Goal: Feedback & Contribution: Submit feedback/report problem

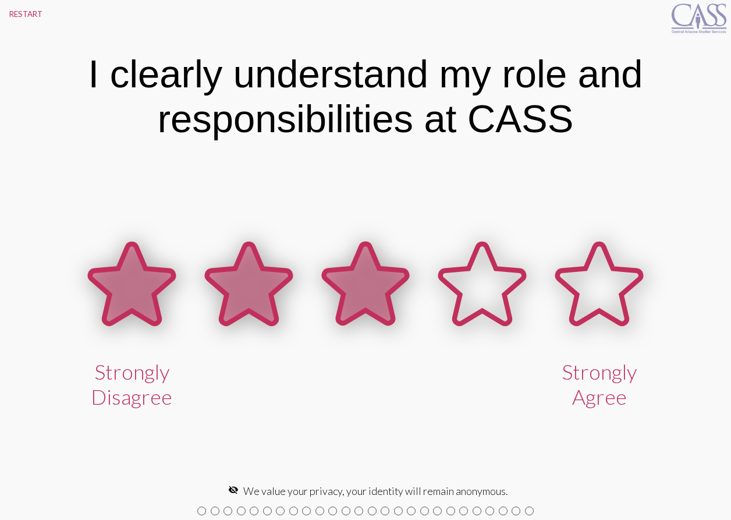
click at [365, 292] on icon at bounding box center [364, 284] width 83 height 80
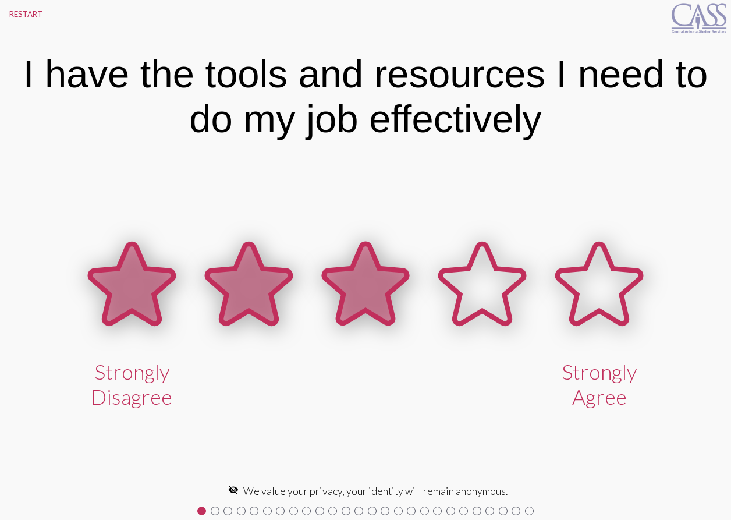
click at [365, 292] on icon at bounding box center [364, 284] width 83 height 80
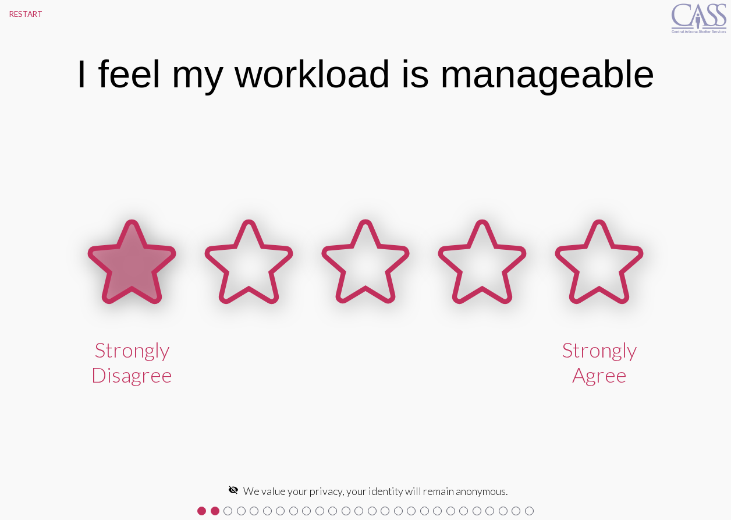
click at [143, 279] on icon at bounding box center [131, 262] width 83 height 80
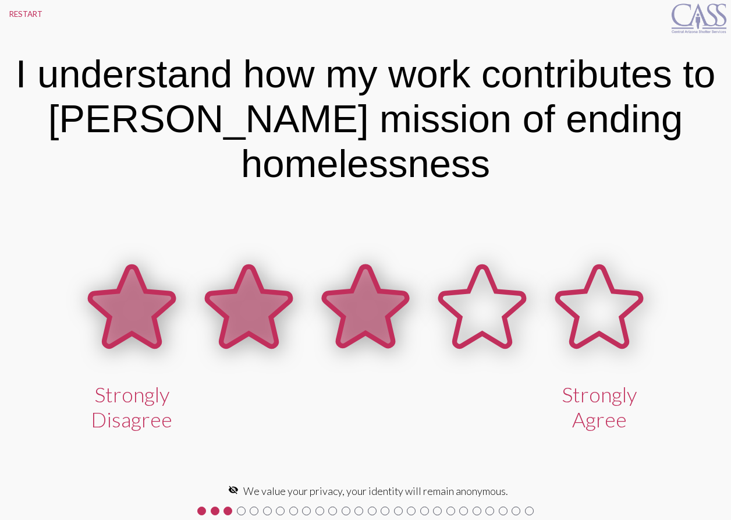
click at [372, 310] on icon at bounding box center [364, 306] width 83 height 80
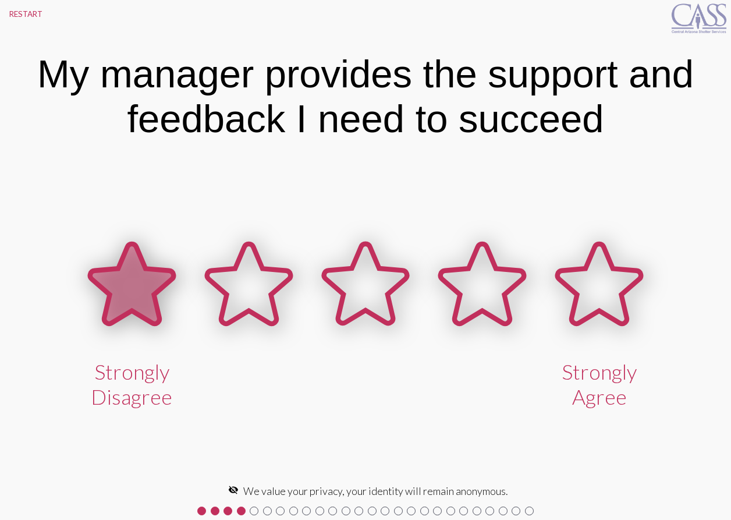
click at [140, 293] on icon at bounding box center [131, 284] width 83 height 80
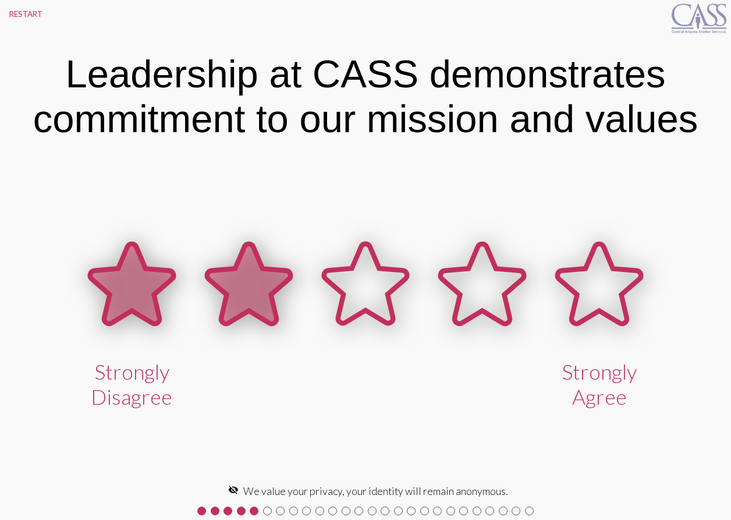
click at [262, 282] on icon at bounding box center [248, 284] width 83 height 80
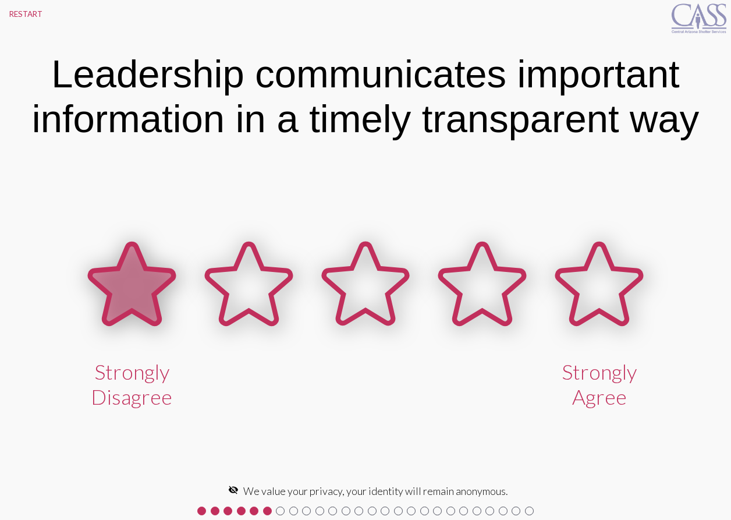
click at [139, 297] on icon at bounding box center [131, 284] width 83 height 80
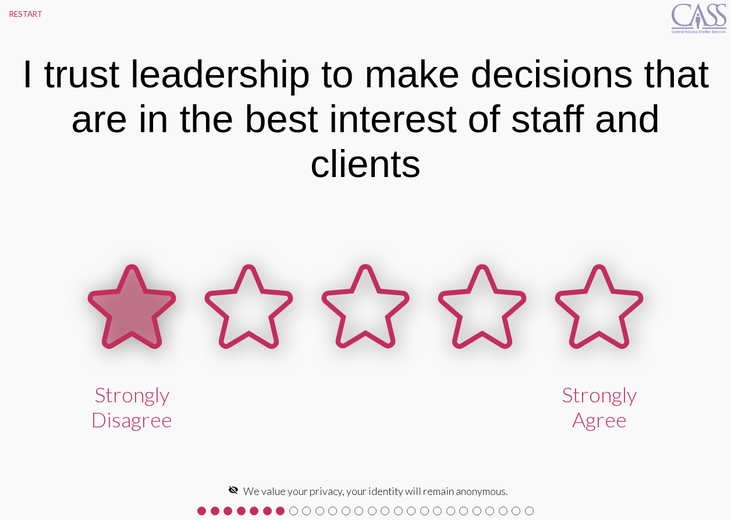
click at [132, 305] on icon at bounding box center [131, 306] width 83 height 80
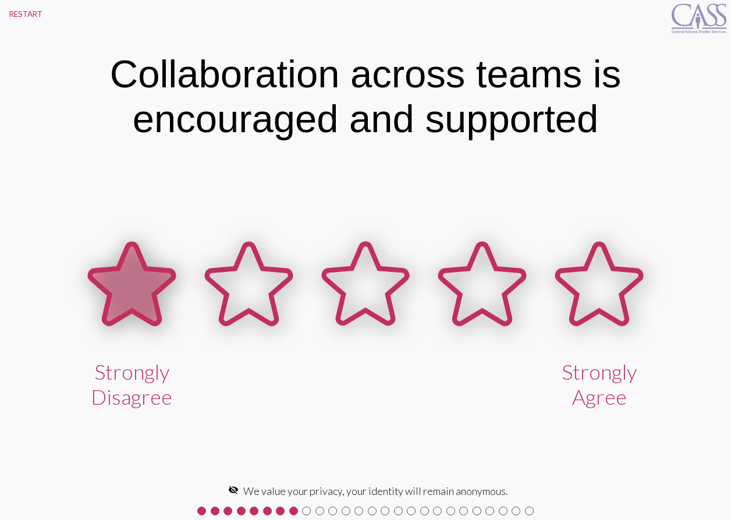
click at [128, 290] on icon at bounding box center [131, 284] width 83 height 80
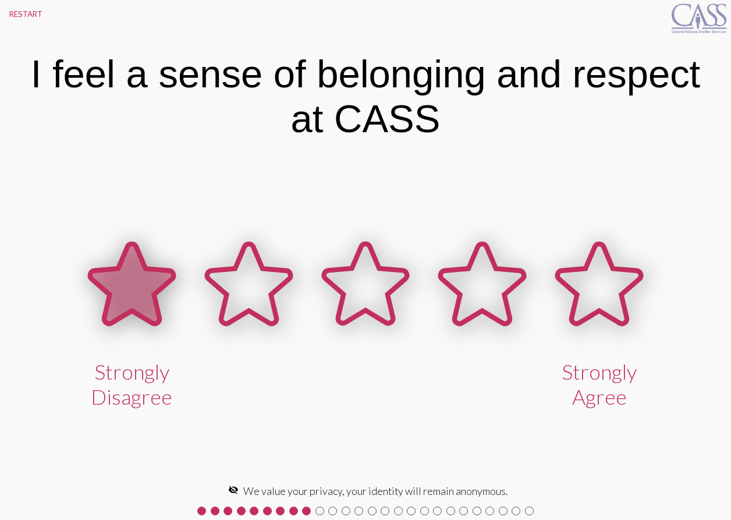
click at [116, 289] on icon at bounding box center [131, 284] width 83 height 80
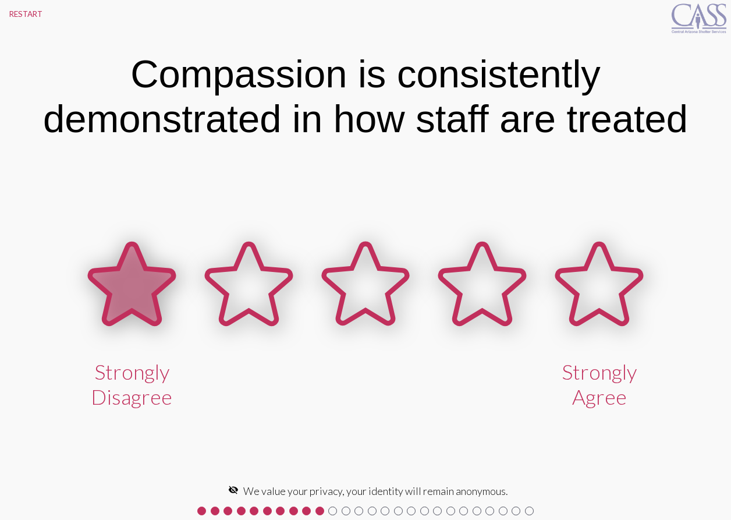
click at [117, 289] on icon at bounding box center [131, 284] width 83 height 80
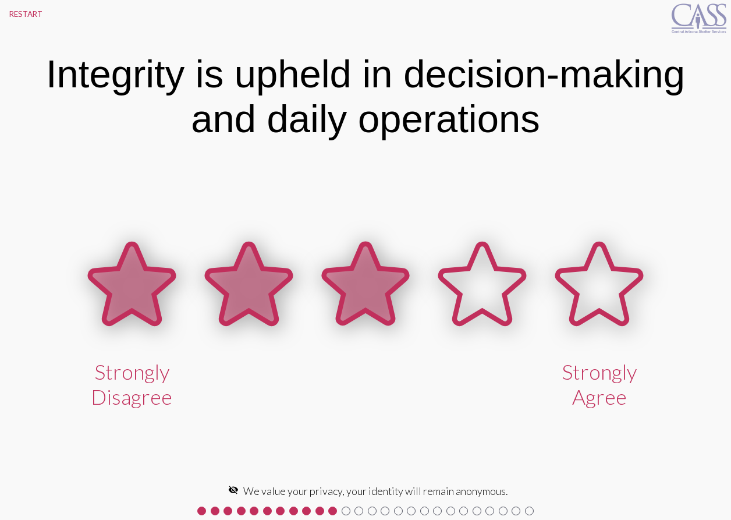
click at [358, 279] on icon at bounding box center [364, 284] width 83 height 80
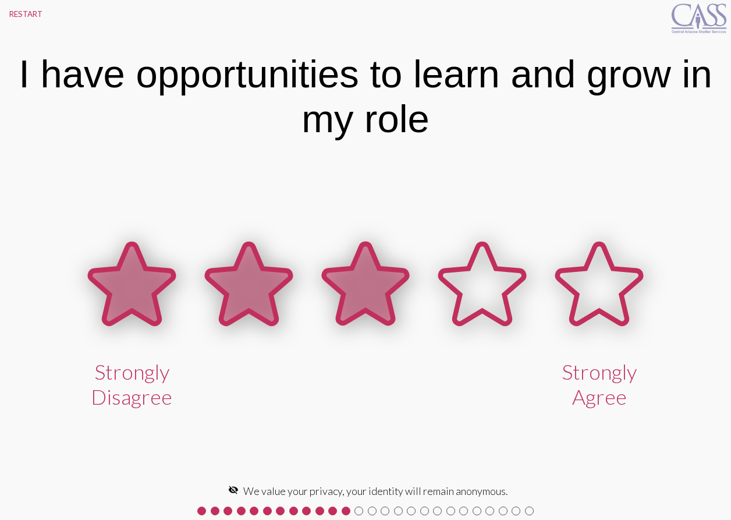
click at [354, 279] on icon at bounding box center [364, 284] width 83 height 80
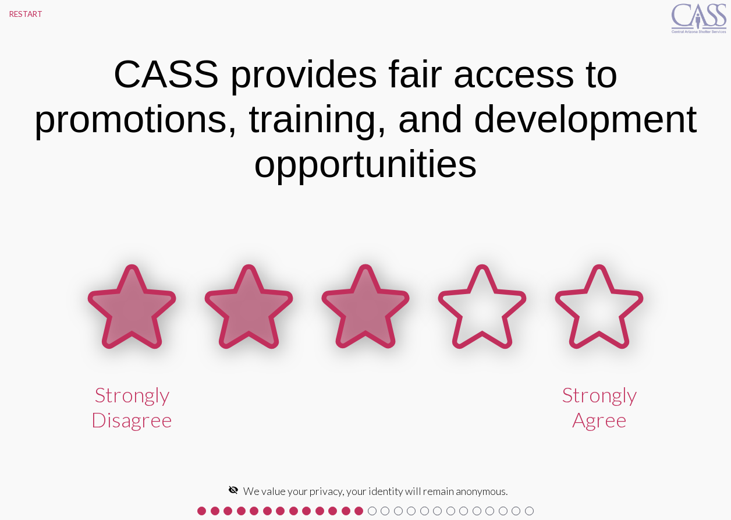
click at [354, 282] on icon at bounding box center [364, 306] width 83 height 80
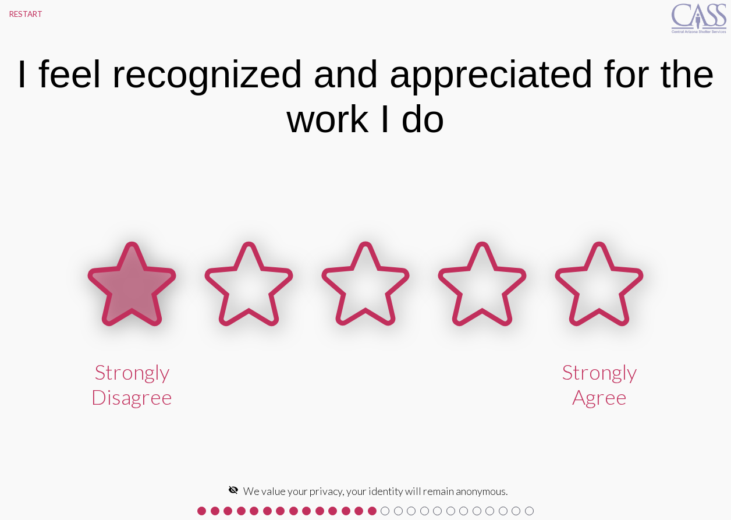
click at [140, 284] on icon at bounding box center [131, 284] width 83 height 80
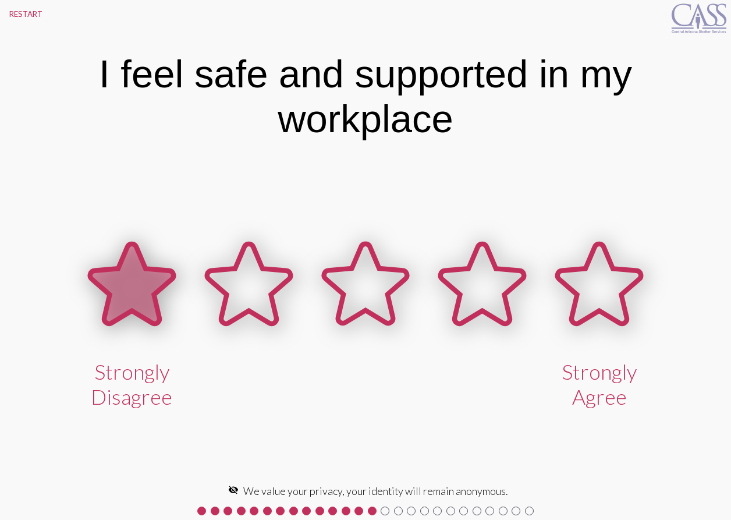
click at [140, 297] on icon at bounding box center [131, 284] width 83 height 80
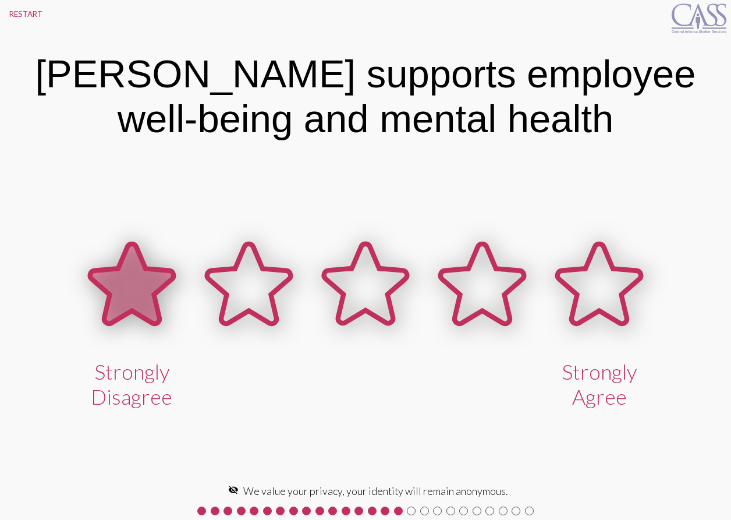
click at [140, 297] on icon at bounding box center [131, 284] width 83 height 80
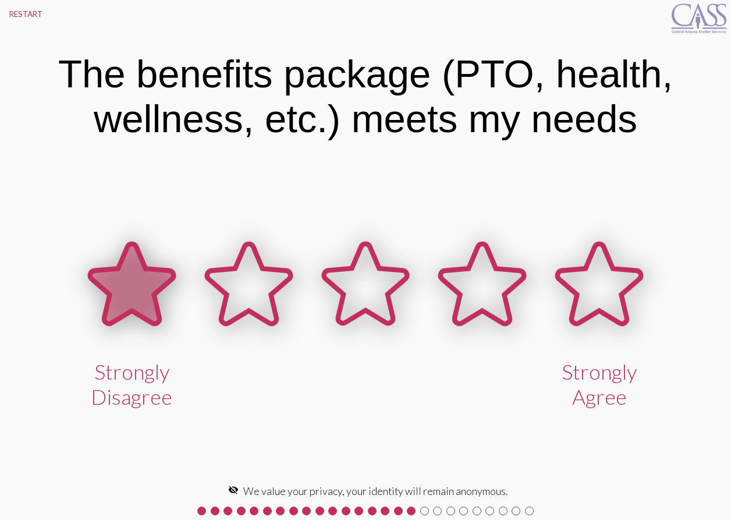
click at [139, 296] on icon at bounding box center [131, 284] width 83 height 80
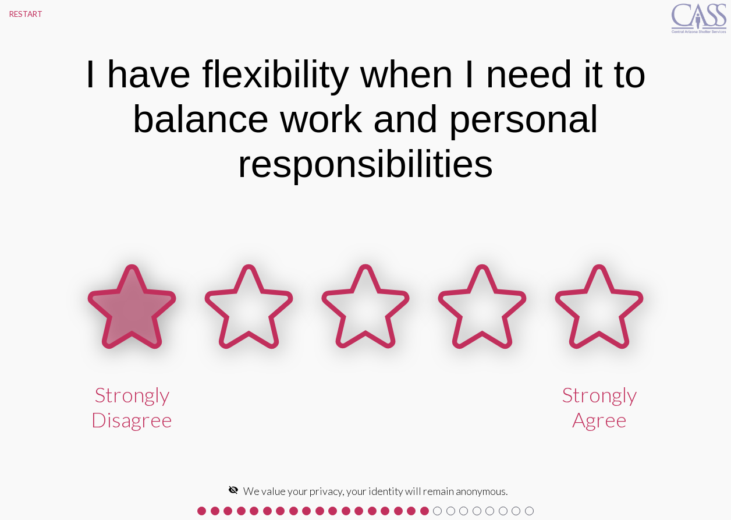
click at [136, 318] on icon at bounding box center [131, 306] width 83 height 80
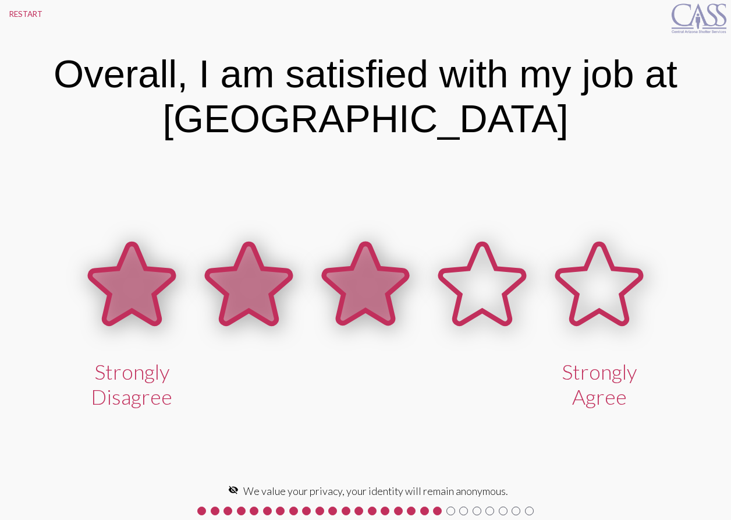
click at [364, 300] on icon at bounding box center [364, 284] width 83 height 80
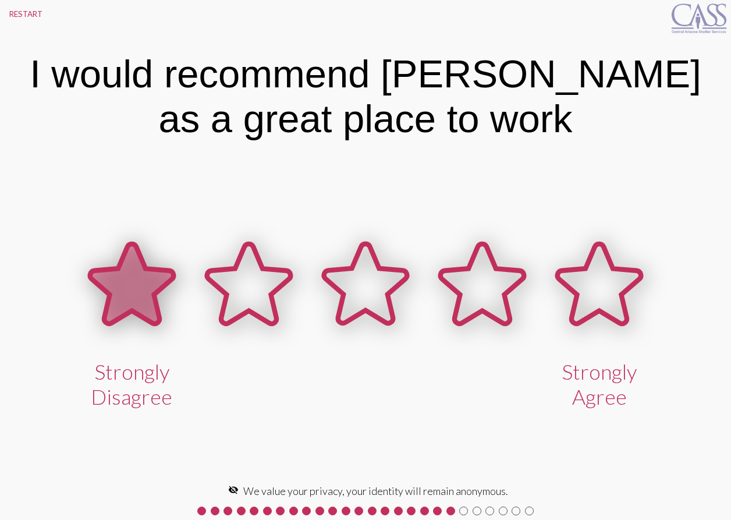
click at [137, 288] on icon at bounding box center [131, 284] width 83 height 80
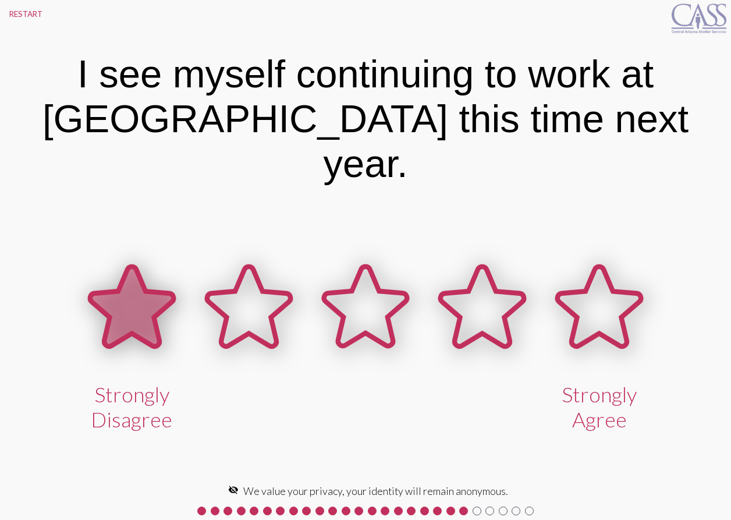
click at [138, 288] on icon at bounding box center [131, 306] width 83 height 80
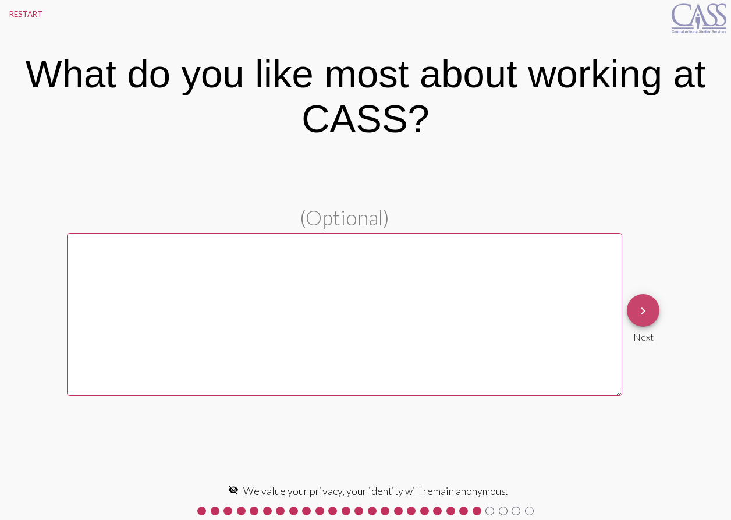
click at [648, 310] on mat-icon "keyboard_arrow_right" at bounding box center [643, 311] width 14 height 14
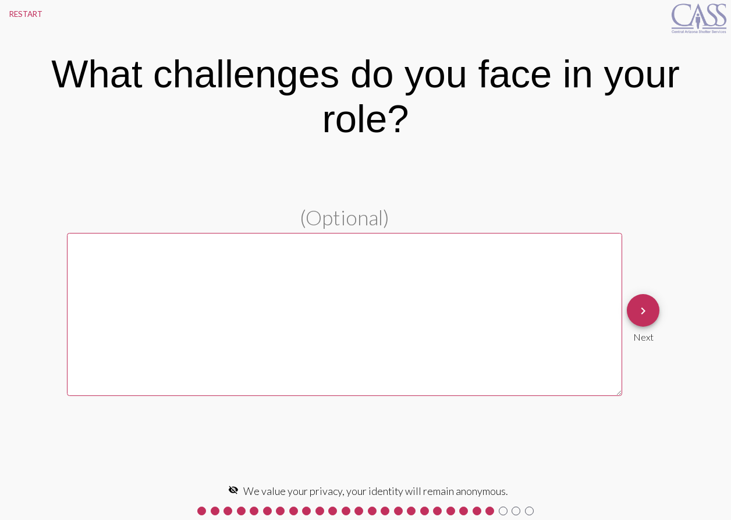
click at [86, 262] on textarea at bounding box center [344, 314] width 555 height 163
click at [222, 245] on textarea "No communication with" at bounding box center [344, 314] width 555 height 163
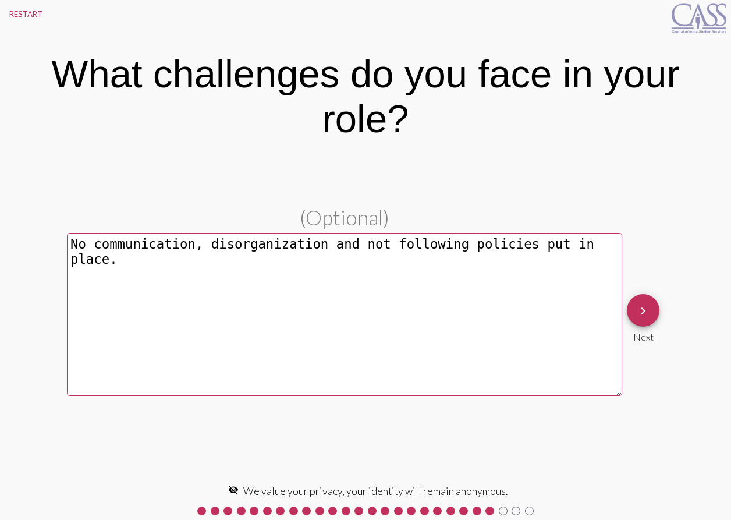
type textarea "No communication, disorganization and not following policies put in place."
click at [641, 316] on mat-icon "keyboard_arrow_right" at bounding box center [643, 311] width 14 height 14
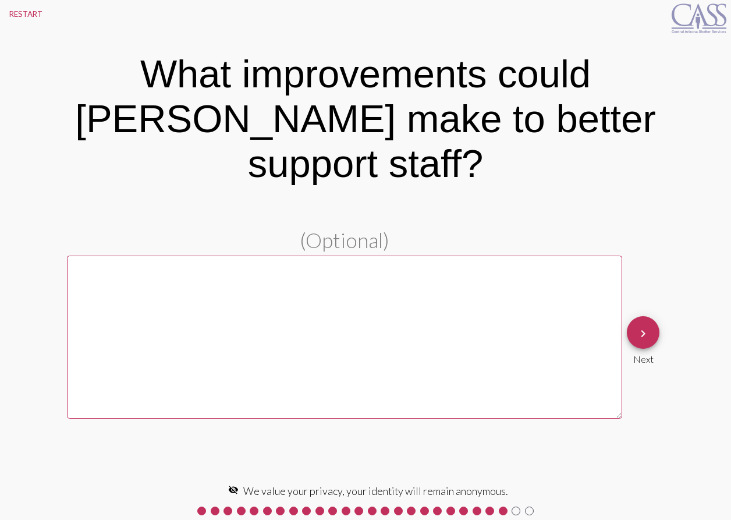
click at [229, 255] on textarea at bounding box center [344, 336] width 555 height 163
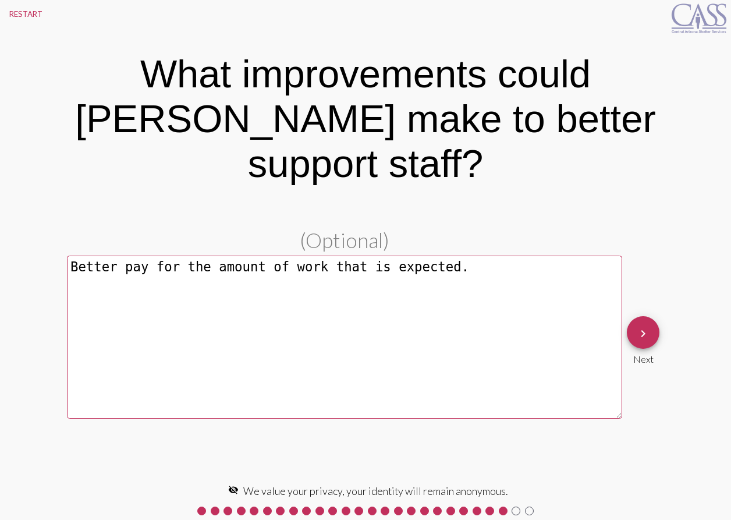
click at [248, 255] on textarea "Better pay for the amount of work that is expected." at bounding box center [344, 336] width 555 height 163
type textarea "Better pay for the amount and quality of work that is expected."
click at [640, 326] on mat-icon "keyboard_arrow_right" at bounding box center [643, 333] width 14 height 14
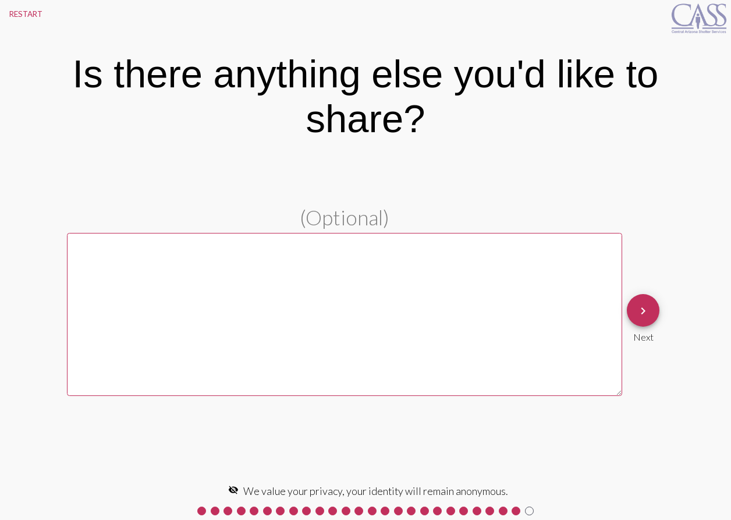
click at [648, 308] on mat-icon "keyboard_arrow_right" at bounding box center [643, 311] width 14 height 14
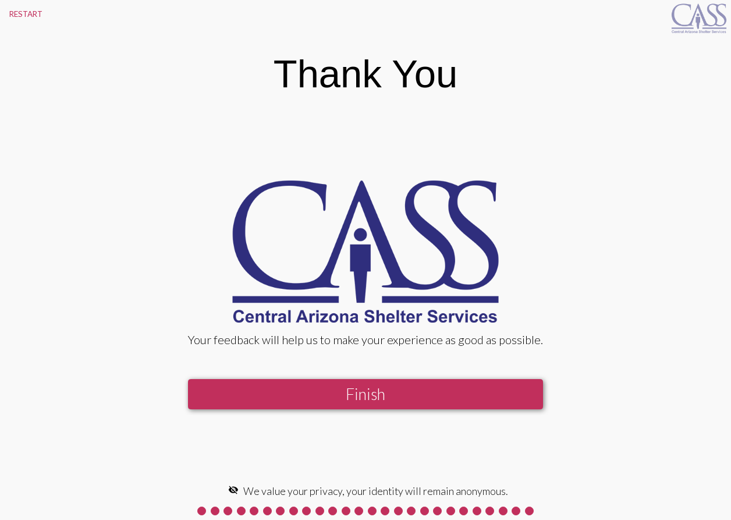
click at [522, 401] on button "Finish" at bounding box center [365, 394] width 355 height 30
